Goal: Find contact information: Find contact information

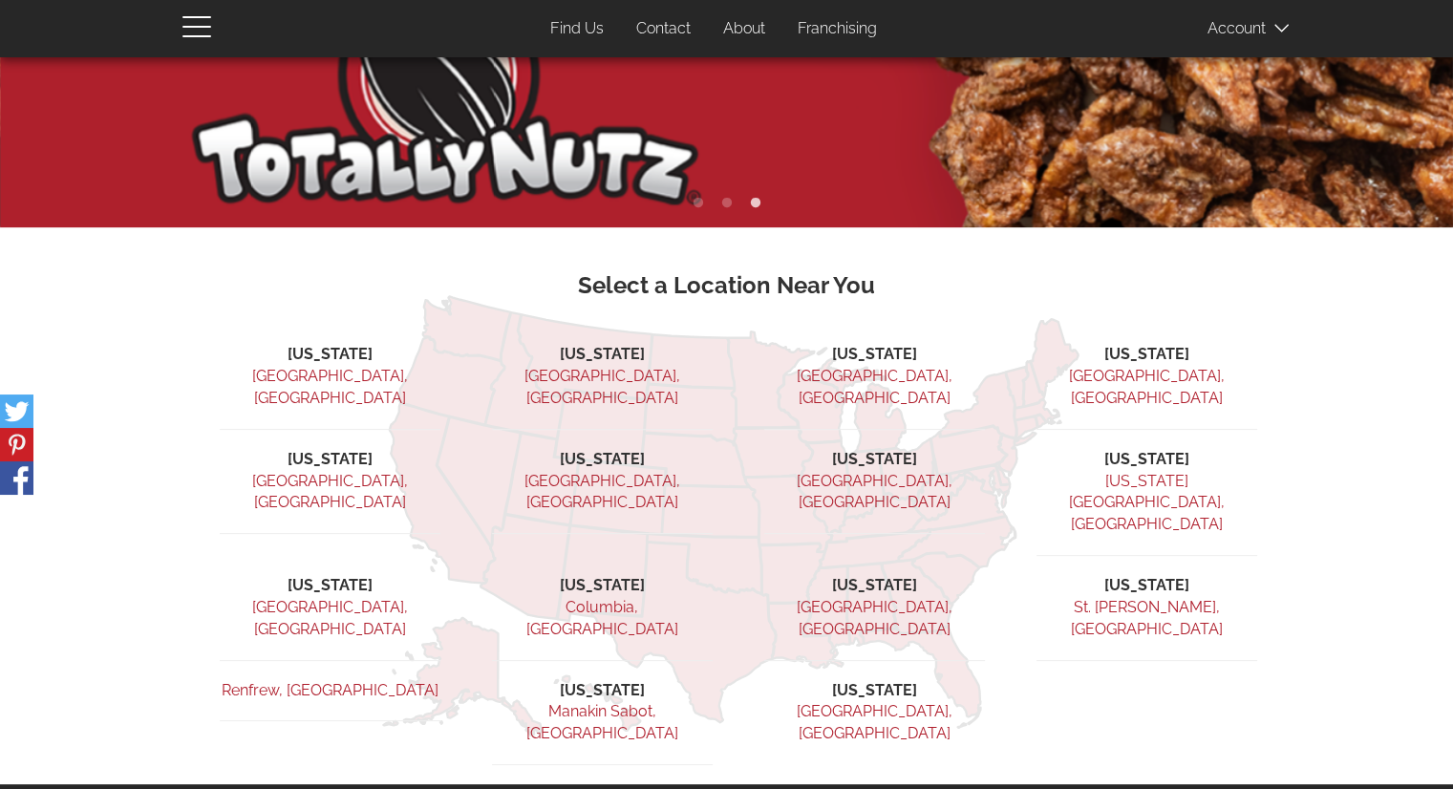
scroll to position [382, 0]
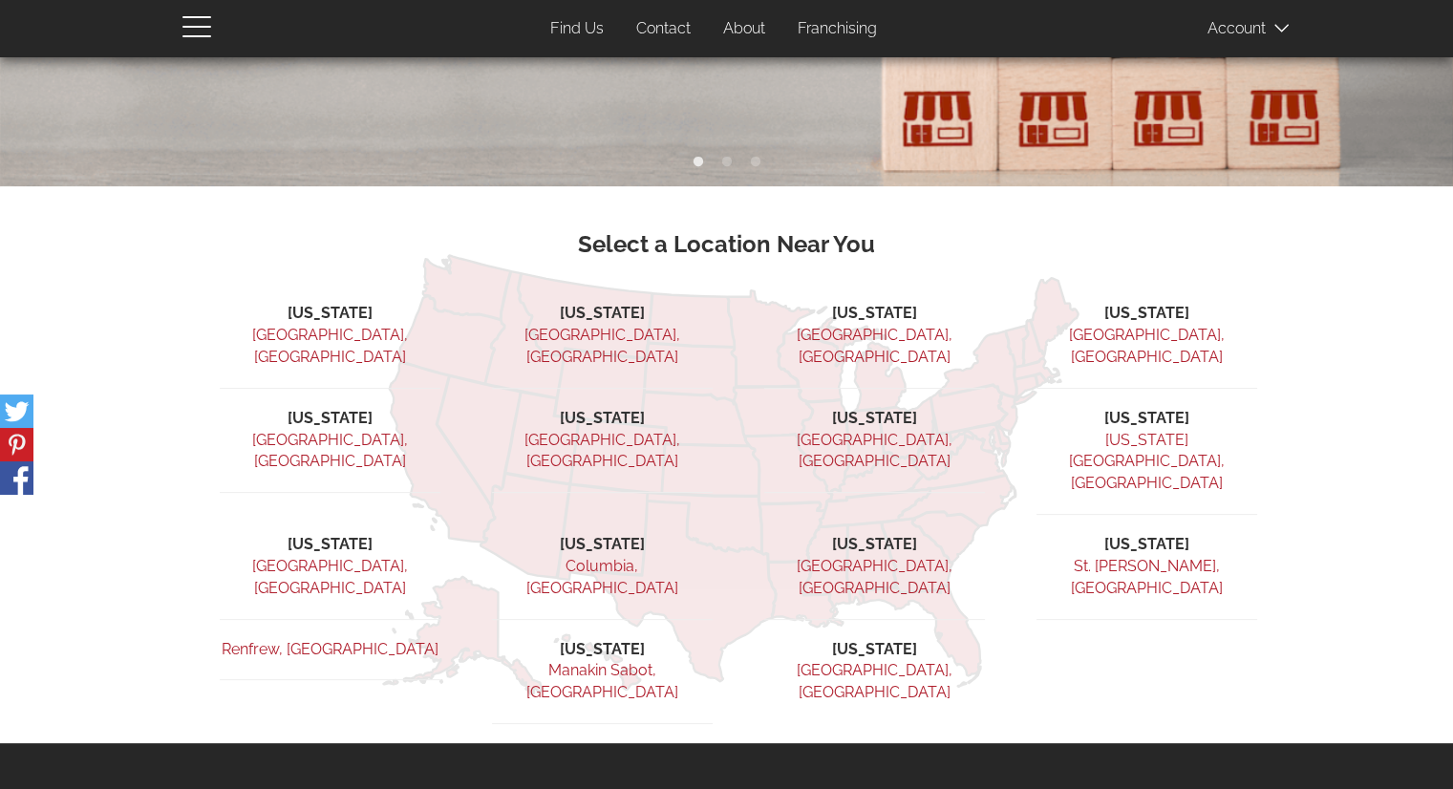
click at [1246, 556] on li "St. George, UT" at bounding box center [1147, 588] width 221 height 64
click at [1131, 534] on li "Utah" at bounding box center [1147, 545] width 221 height 22
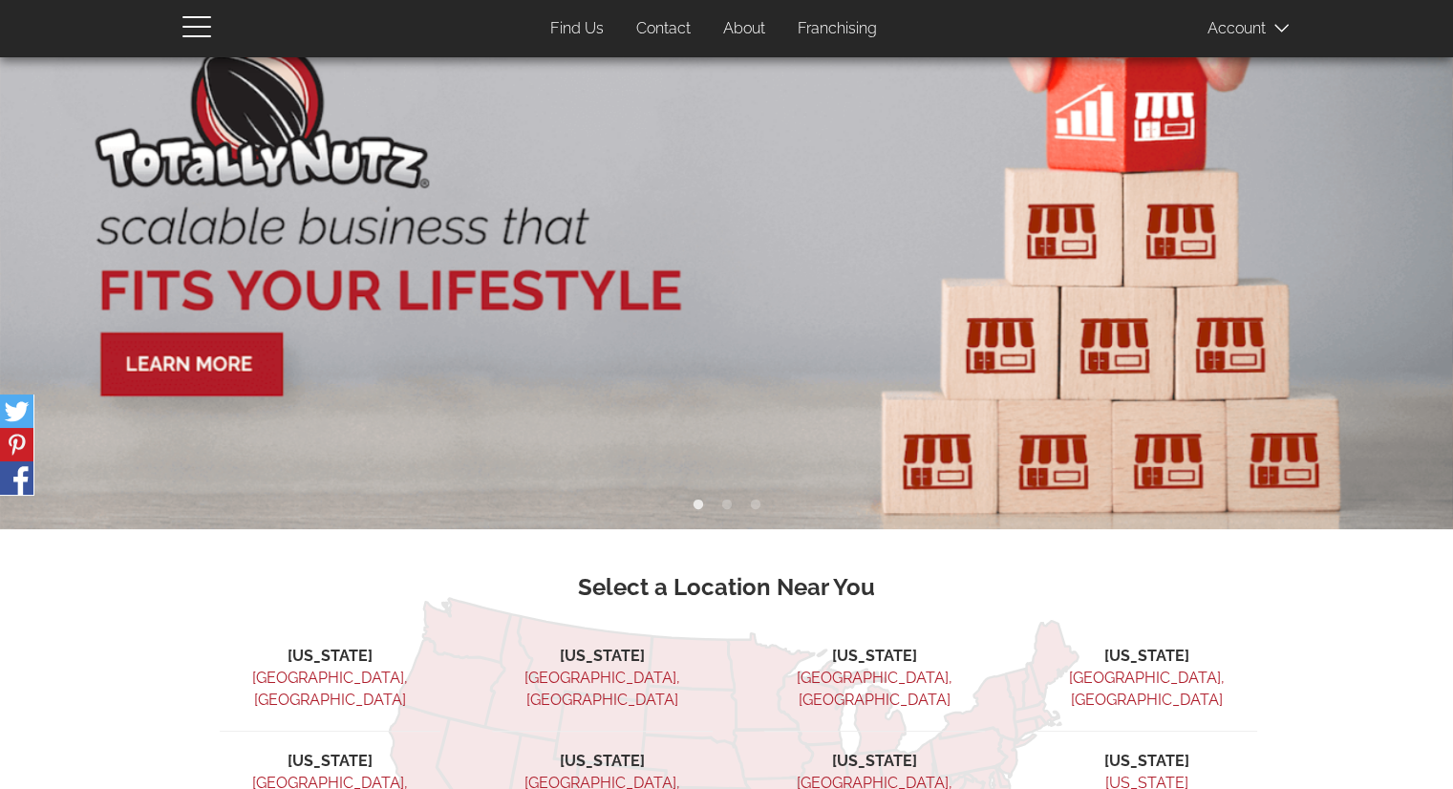
scroll to position [0, 0]
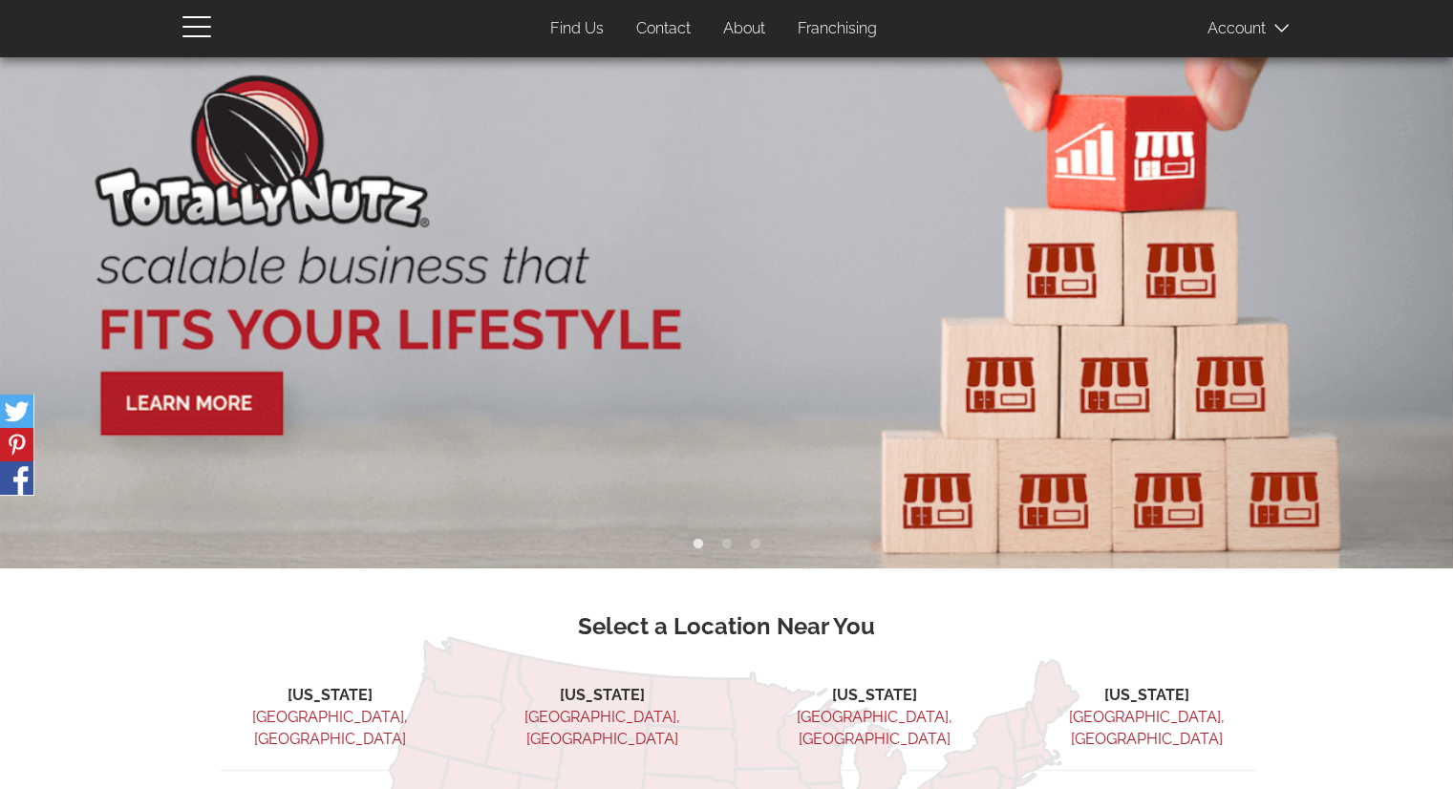
click at [653, 27] on link "Contact" at bounding box center [663, 29] width 83 height 37
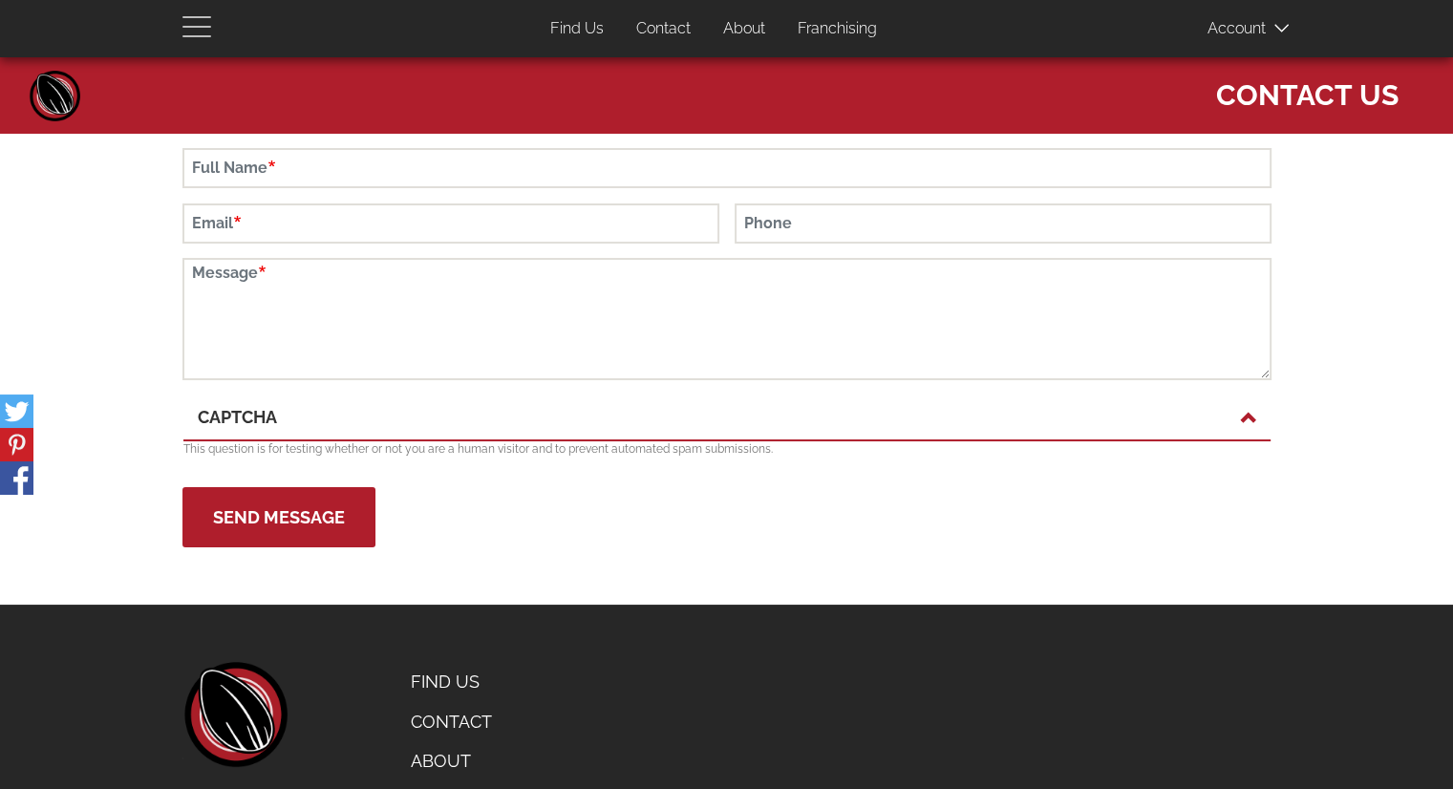
click at [196, 35] on span "button" at bounding box center [196, 36] width 29 height 2
